Goal: Transaction & Acquisition: Purchase product/service

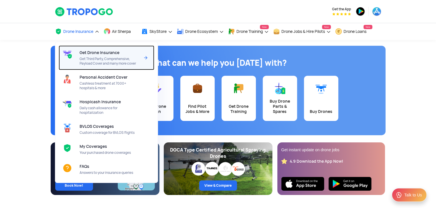
click at [93, 53] on span "Get Drone Insurance" at bounding box center [100, 52] width 40 height 5
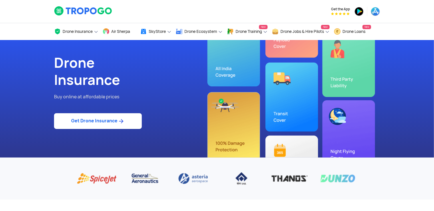
click at [88, 121] on link "Get Drone Insurance" at bounding box center [98, 121] width 88 height 16
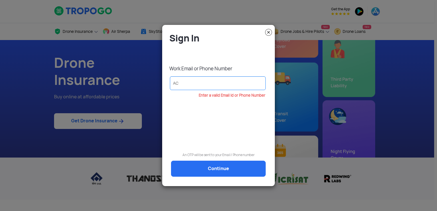
type input "A"
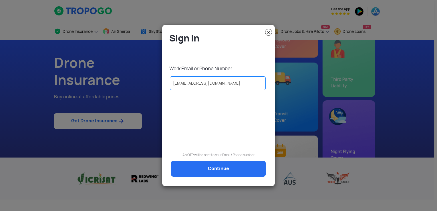
type input "[EMAIL_ADDRESS][DOMAIN_NAME]"
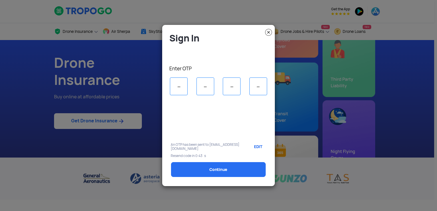
click at [180, 83] on input "tel" at bounding box center [179, 87] width 18 height 18
click at [418, 89] on modal-container "Sign In Enter OTP An OTP has been sent to [EMAIL_ADDRESS][DOMAIN_NAME] EDIT Res…" at bounding box center [218, 105] width 437 height 211
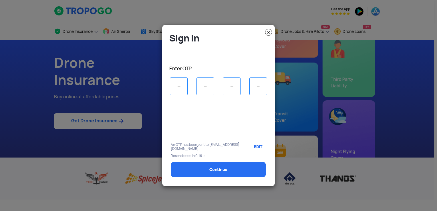
click at [416, 85] on modal-container "Sign In Enter OTP An OTP has been sent to [EMAIL_ADDRESS][DOMAIN_NAME] EDIT Res…" at bounding box center [218, 105] width 437 height 211
click at [259, 146] on link "EDIT" at bounding box center [257, 147] width 17 height 14
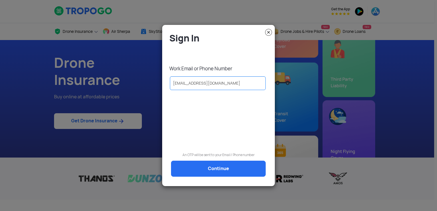
click at [235, 83] on input "Accounts@thedronedestionation.com" at bounding box center [218, 83] width 96 height 14
type input "Accounts@thedronedestination.com"
click at [216, 116] on div at bounding box center [219, 116] width 104 height 44
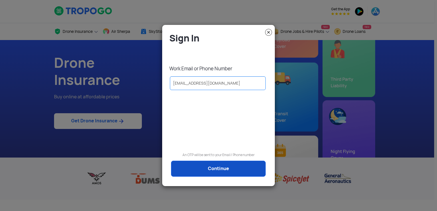
click at [221, 170] on link "Continue" at bounding box center [218, 169] width 95 height 16
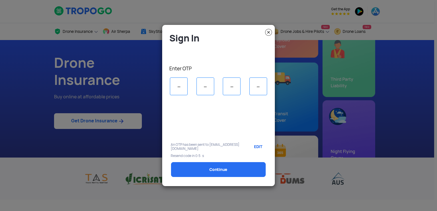
click at [181, 85] on input "tel" at bounding box center [179, 87] width 18 height 18
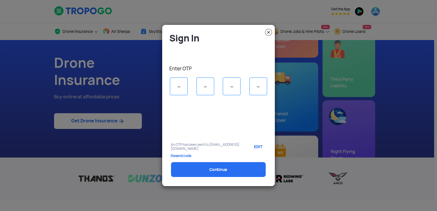
click at [105, 120] on modal-container "Sign In Enter OTP An OTP has been sent to Accounts@thedronedestination.com EDIT…" at bounding box center [218, 105] width 437 height 211
click at [177, 87] on input "tel" at bounding box center [179, 87] width 18 height 18
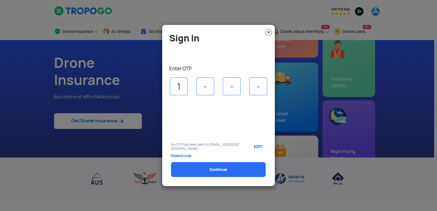
type input "1"
type input "8"
type input "5"
type input "4"
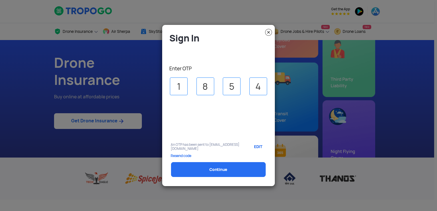
select select "1000000"
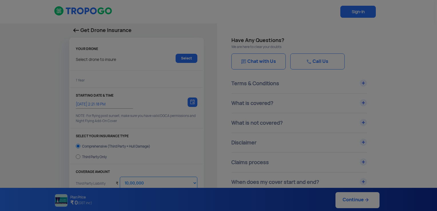
type input "11/9/2025, 2:31:00 PM"
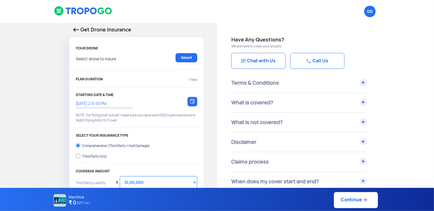
click at [106, 60] on p "Select drone to insure" at bounding box center [96, 57] width 40 height 9
click at [182, 58] on link "Select" at bounding box center [187, 57] width 22 height 9
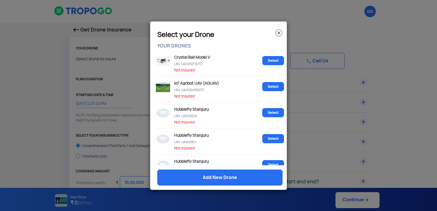
scroll to position [600, 0]
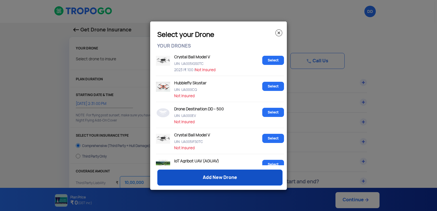
click at [229, 181] on link "Add New Drone" at bounding box center [219, 178] width 125 height 16
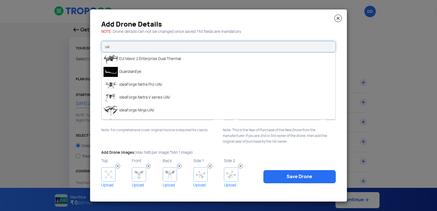
type input "u"
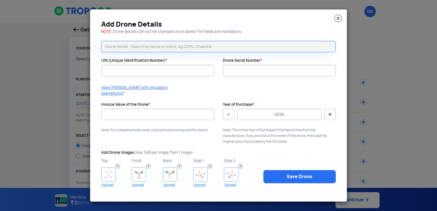
click at [337, 21] on img at bounding box center [337, 18] width 7 height 7
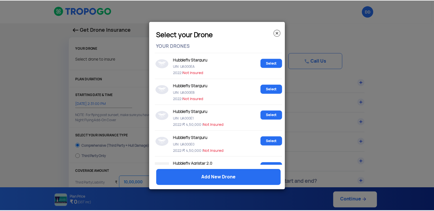
scroll to position [800, 0]
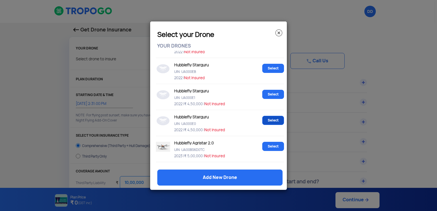
click at [271, 125] on link "Select" at bounding box center [273, 120] width 22 height 9
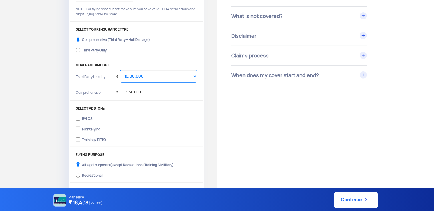
scroll to position [114, 0]
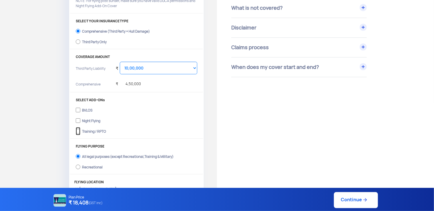
click at [78, 132] on input "Training / RPTO" at bounding box center [78, 131] width 5 height 8
checkbox input "true"
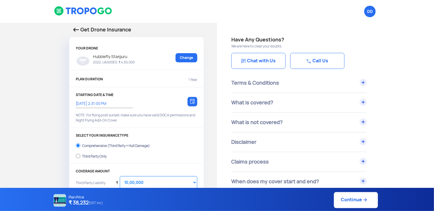
scroll to position [29, 0]
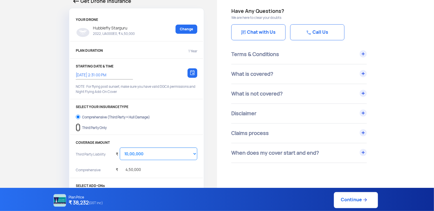
click at [78, 128] on input "Third Party Only" at bounding box center [78, 128] width 5 height 8
radio input "true"
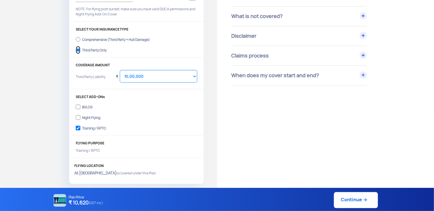
scroll to position [114, 0]
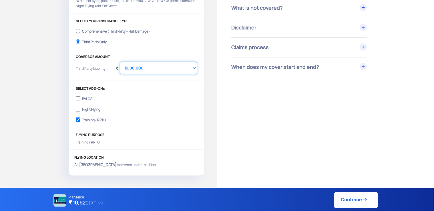
click at [159, 70] on select "Select Amount 10,00,000 15,00,000 20,00,000 25,00,000 30,00,000" at bounding box center [159, 68] width 78 height 13
click at [120, 62] on select "Select Amount 10,00,000 15,00,000 20,00,000 25,00,000 30,00,000" at bounding box center [159, 68] width 78 height 13
click at [290, 113] on div "Have Any Questions? We are here to clear your doubts Chat with Us Call Us Terms…" at bounding box center [325, 106] width 217 height 397
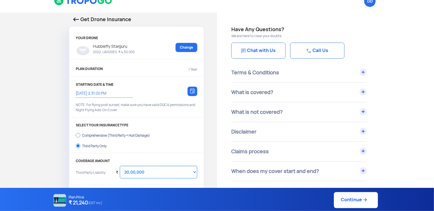
scroll to position [66, 0]
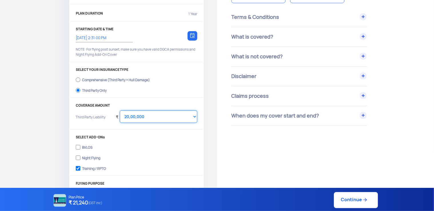
click at [159, 115] on select "Select Amount 10,00,000 15,00,000 20,00,000 25,00,000 30,00,000" at bounding box center [159, 116] width 78 height 13
select select "1000000"
click at [120, 110] on select "Select Amount 10,00,000 15,00,000 20,00,000 25,00,000 30,00,000" at bounding box center [159, 116] width 78 height 13
click at [272, 146] on div "Have Any Questions? We are here to clear your doubts Chat with Us Call Us Terms…" at bounding box center [325, 155] width 217 height 397
click at [77, 79] on input "Comprehensive (Third Party + Hull Damage)" at bounding box center [78, 80] width 5 height 8
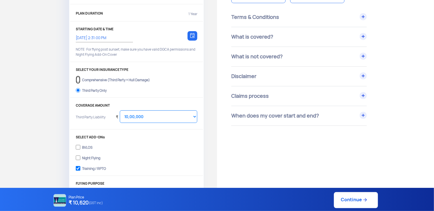
radio input "true"
click at [77, 88] on input "Third Party Only" at bounding box center [78, 90] width 5 height 8
radio input "true"
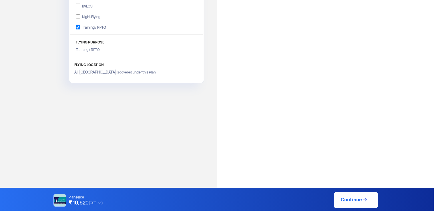
scroll to position [209, 0]
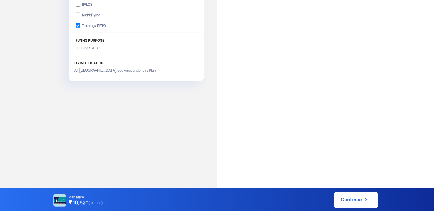
click at [359, 200] on link "Continue" at bounding box center [356, 200] width 44 height 16
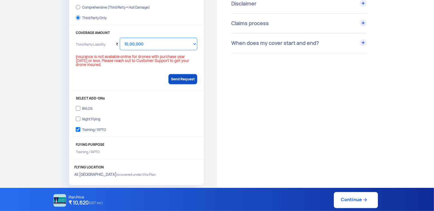
scroll to position [123, 0]
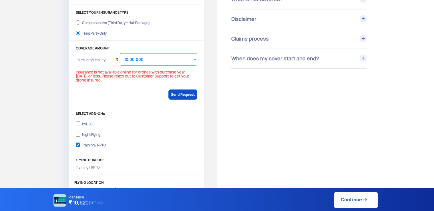
click at [179, 91] on link "Send Request" at bounding box center [183, 95] width 29 height 10
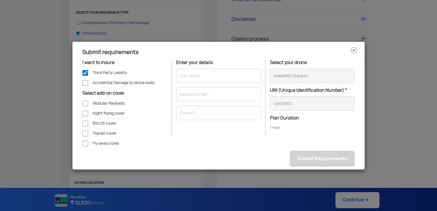
type input "DRONE DESTINATION LIMITED"
type input "9540063837"
type input "accounts@thedronedestination.com"
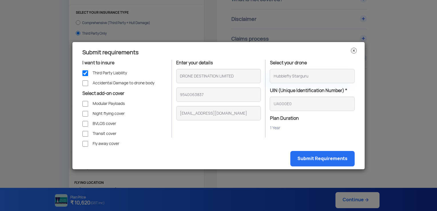
click at [353, 49] on img at bounding box center [354, 51] width 6 height 6
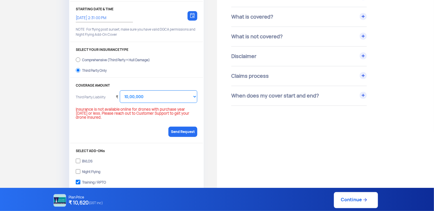
scroll to position [0, 0]
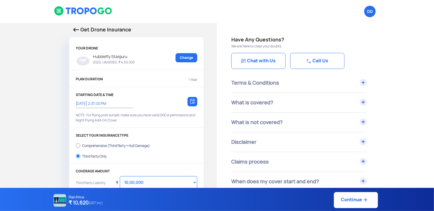
click at [143, 62] on div "Hubblefly Starguru 2022, UA000E0, ₹ 4,50,000 Change" at bounding box center [137, 60] width 122 height 15
drag, startPoint x: 116, startPoint y: 62, endPoint x: 111, endPoint y: 61, distance: 5.8
click at [111, 61] on p "2022, UA000E0, ₹ 4,50,000" at bounding box center [112, 62] width 45 height 5
